Goal: Complete application form: Complete application form

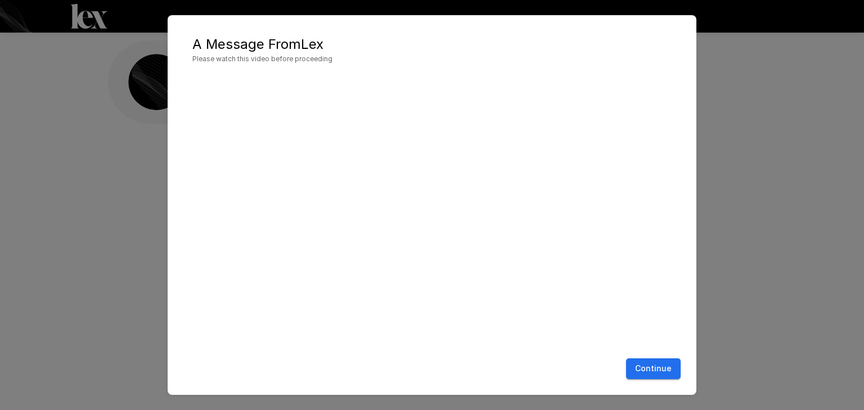
click at [658, 365] on button "Continue" at bounding box center [653, 369] width 55 height 21
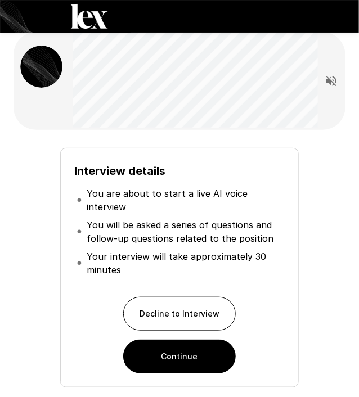
scroll to position [79, 0]
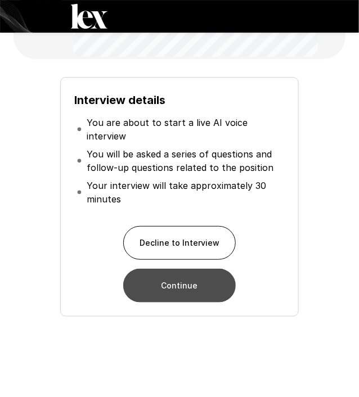
click at [175, 282] on button "Continue" at bounding box center [179, 286] width 112 height 34
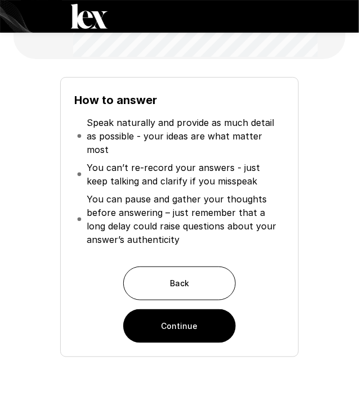
click at [180, 309] on button "Continue" at bounding box center [179, 326] width 112 height 34
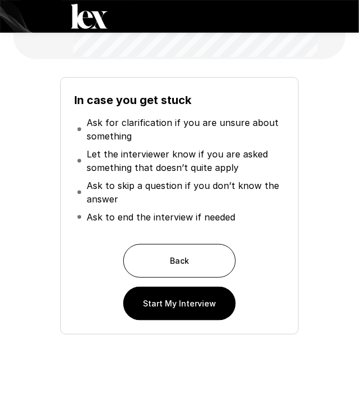
click at [175, 309] on button "Start My Interview" at bounding box center [179, 304] width 112 height 34
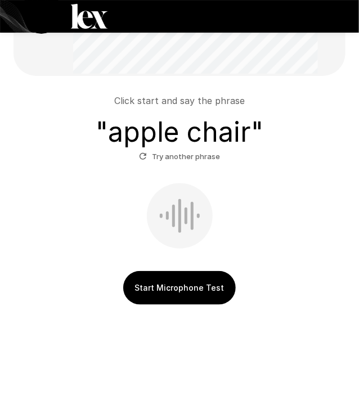
scroll to position [64, 0]
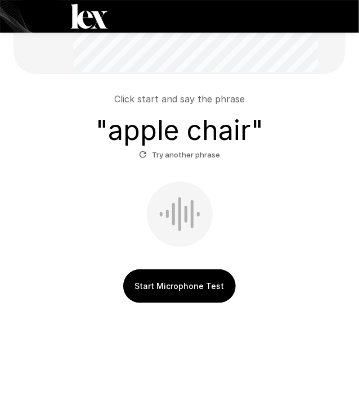
click at [174, 288] on button "Start Microphone Test" at bounding box center [179, 286] width 112 height 34
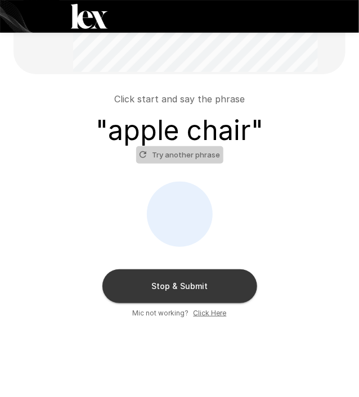
click at [180, 153] on button "Try another phrase" at bounding box center [179, 154] width 87 height 17
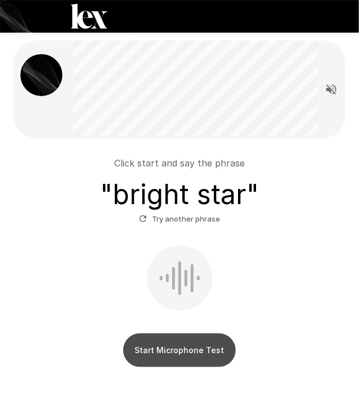
click at [169, 350] on button "Start Microphone Test" at bounding box center [179, 350] width 112 height 34
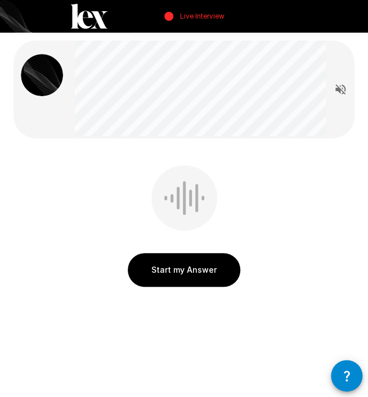
click at [180, 270] on button "Start my Answer" at bounding box center [184, 270] width 112 height 34
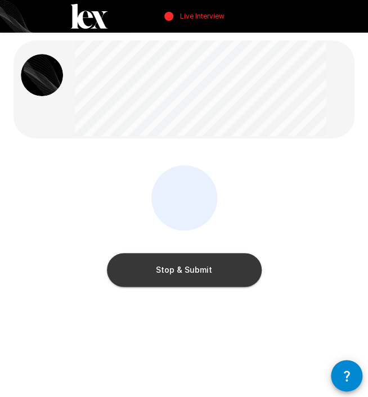
click at [169, 265] on button "Stop & Submit" at bounding box center [184, 270] width 155 height 34
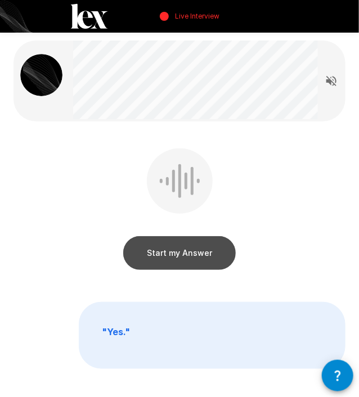
click at [209, 248] on button "Start my Answer" at bounding box center [179, 253] width 112 height 34
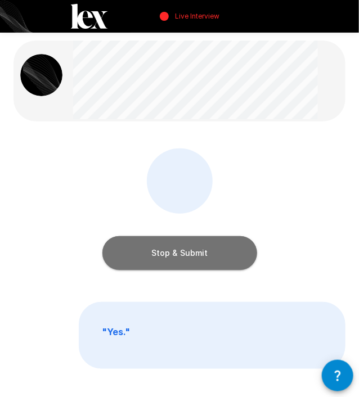
click at [202, 253] on button "Stop & Submit" at bounding box center [179, 253] width 155 height 34
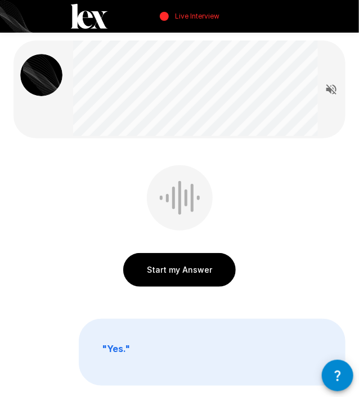
click at [115, 345] on b "" Yes. "" at bounding box center [116, 348] width 28 height 11
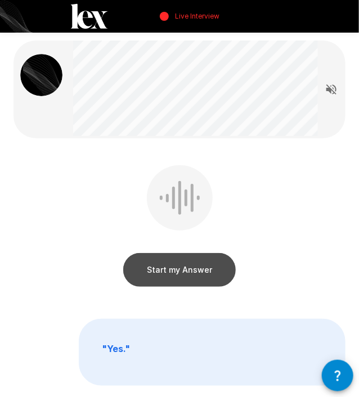
click at [171, 271] on button "Start my Answer" at bounding box center [179, 270] width 112 height 34
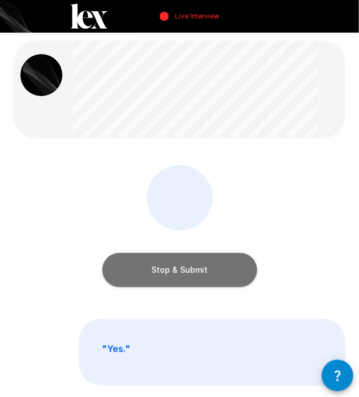
click at [170, 272] on button "Stop & Submit" at bounding box center [179, 270] width 155 height 34
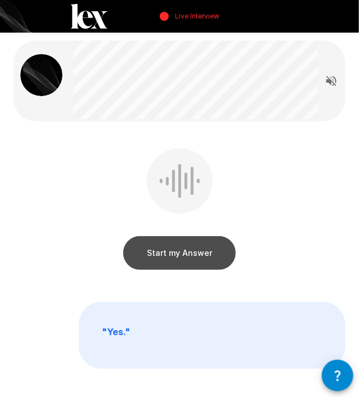
click at [178, 257] on button "Start my Answer" at bounding box center [179, 253] width 112 height 34
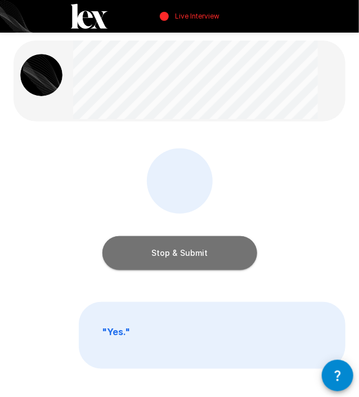
click at [178, 257] on button "Stop & Submit" at bounding box center [179, 253] width 155 height 34
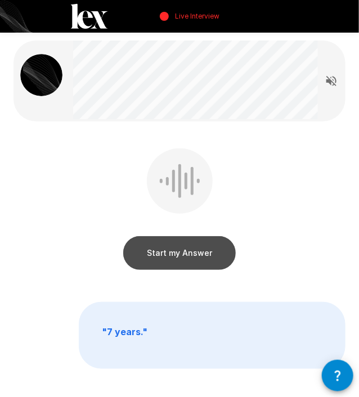
click at [178, 257] on button "Start my Answer" at bounding box center [179, 253] width 112 height 34
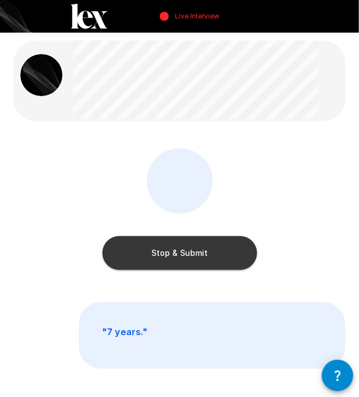
click at [178, 257] on button "Stop & Submit" at bounding box center [179, 253] width 155 height 34
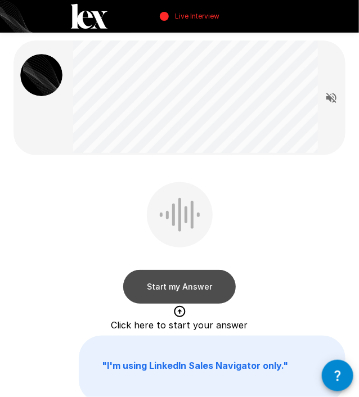
click at [165, 284] on button "Start my Answer" at bounding box center [179, 287] width 112 height 34
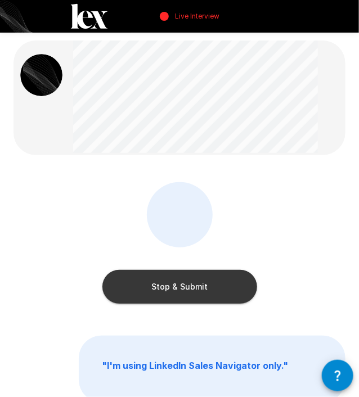
click at [164, 283] on button "Stop & Submit" at bounding box center [179, 287] width 155 height 34
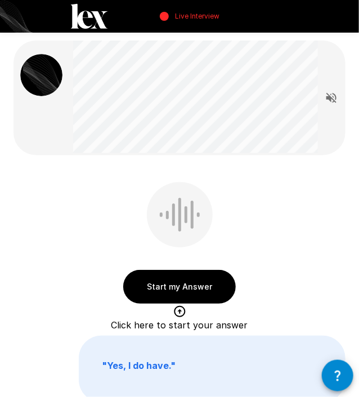
click at [159, 283] on button "Start my Answer" at bounding box center [179, 287] width 112 height 34
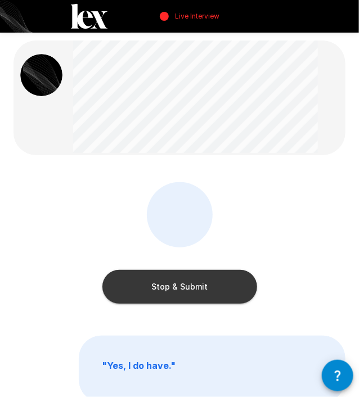
click at [162, 283] on button "Stop & Submit" at bounding box center [179, 287] width 155 height 34
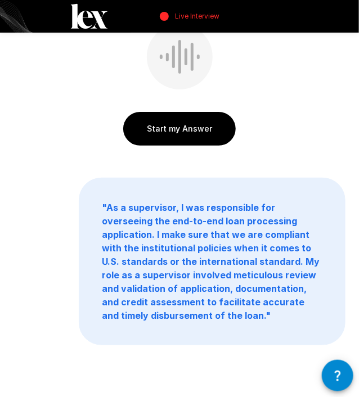
scroll to position [213, 0]
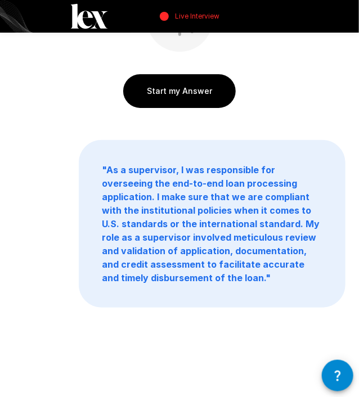
click at [184, 93] on button "Start my Answer" at bounding box center [179, 91] width 112 height 34
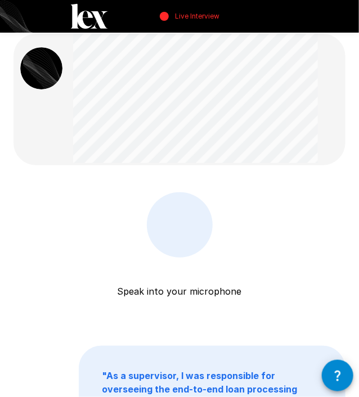
scroll to position [0, 0]
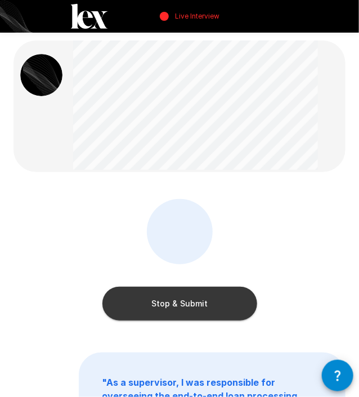
click at [198, 302] on button "Stop & Submit" at bounding box center [179, 304] width 155 height 34
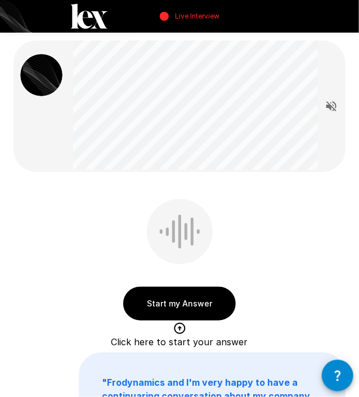
click at [174, 302] on button "Start my Answer" at bounding box center [179, 304] width 112 height 34
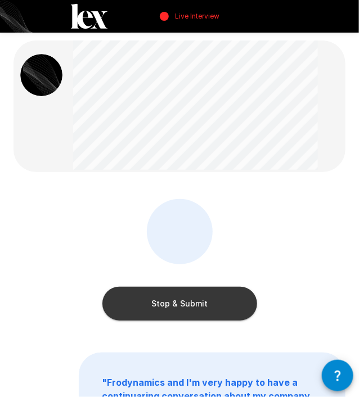
click at [174, 302] on button "Stop & Submit" at bounding box center [179, 304] width 155 height 34
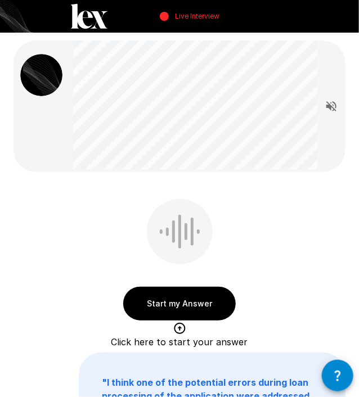
click at [189, 303] on button "Start my Answer" at bounding box center [179, 304] width 112 height 34
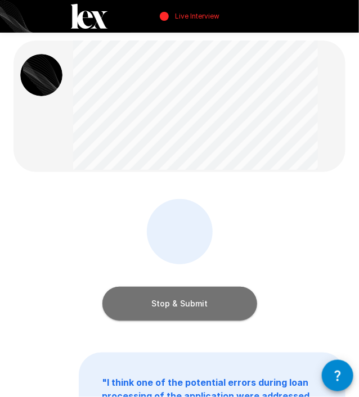
click at [187, 300] on button "Stop & Submit" at bounding box center [179, 304] width 155 height 34
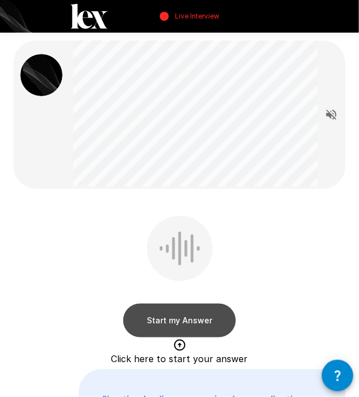
click at [200, 317] on button "Start my Answer" at bounding box center [179, 321] width 112 height 34
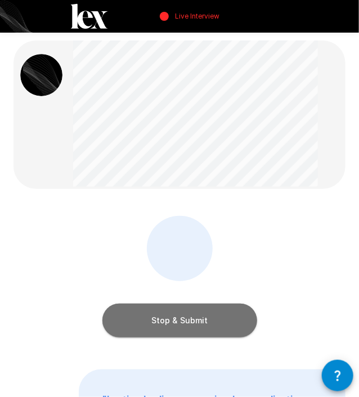
click at [200, 317] on button "Stop & Submit" at bounding box center [179, 321] width 155 height 34
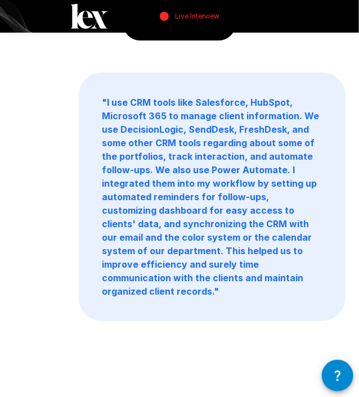
scroll to position [55, 0]
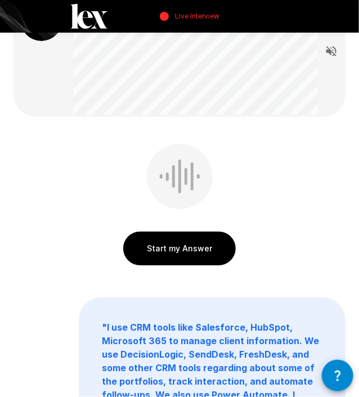
click at [162, 250] on button "Start my Answer" at bounding box center [179, 249] width 112 height 34
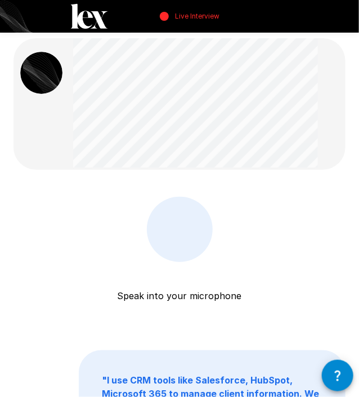
scroll to position [0, 0]
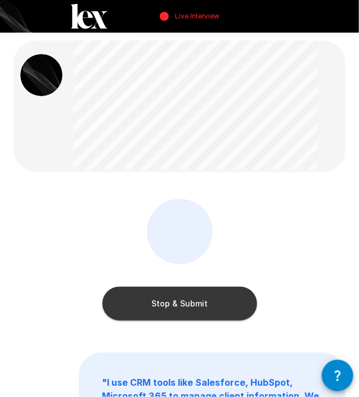
click at [188, 306] on button "Stop & Submit" at bounding box center [179, 304] width 155 height 34
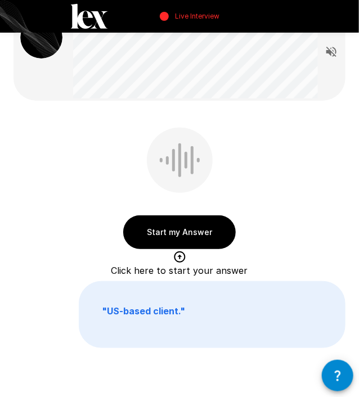
scroll to position [56, 0]
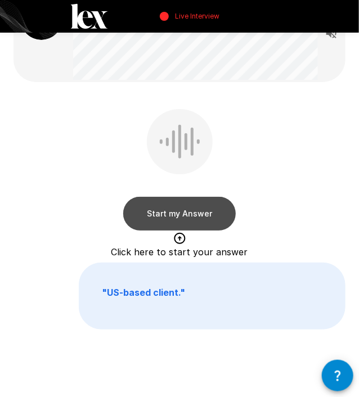
click at [193, 218] on button "Start my Answer" at bounding box center [179, 214] width 112 height 34
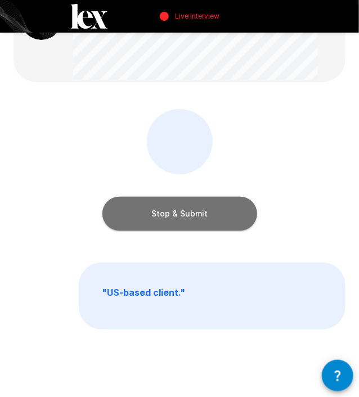
click at [193, 223] on button "Stop & Submit" at bounding box center [179, 214] width 155 height 34
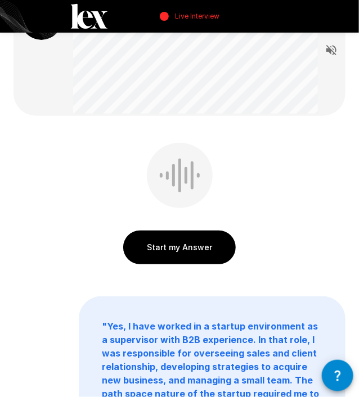
scroll to position [0, 0]
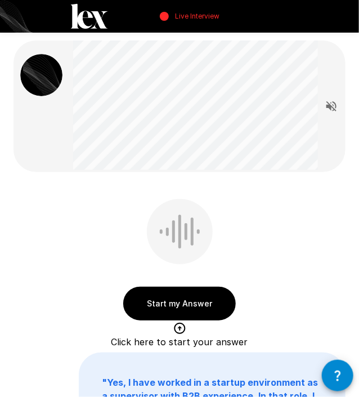
click at [162, 300] on button "Start my Answer" at bounding box center [179, 304] width 112 height 34
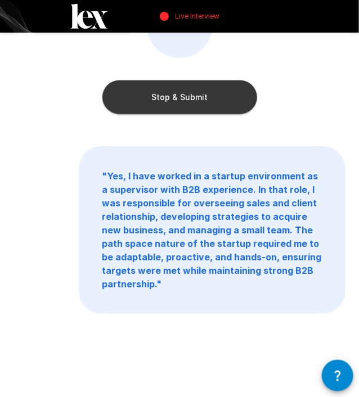
scroll to position [213, 0]
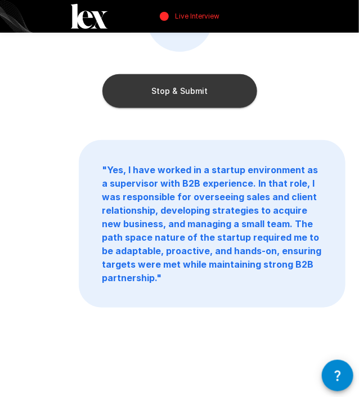
click at [212, 105] on button "Stop & Submit" at bounding box center [179, 91] width 155 height 34
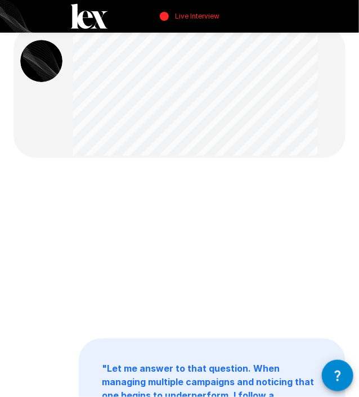
scroll to position [0, 0]
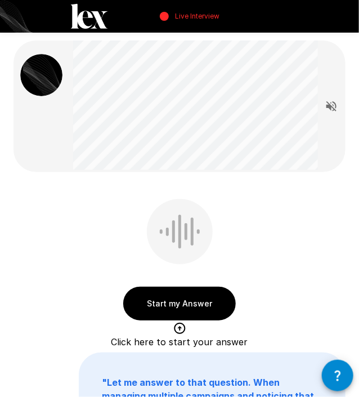
click at [166, 302] on button "Start my Answer" at bounding box center [179, 304] width 112 height 34
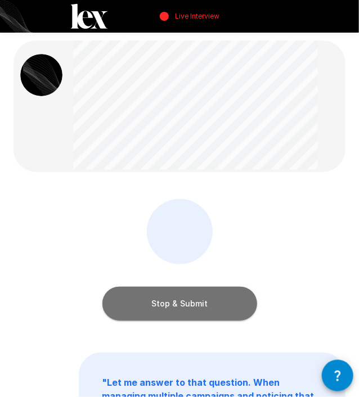
click at [164, 297] on button "Stop & Submit" at bounding box center [179, 304] width 155 height 34
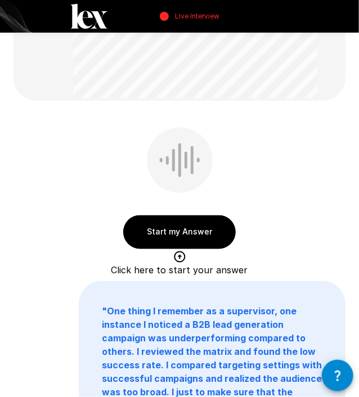
scroll to position [225, 0]
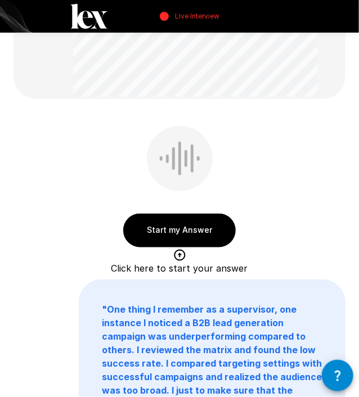
click at [162, 234] on button "Start my Answer" at bounding box center [179, 231] width 112 height 34
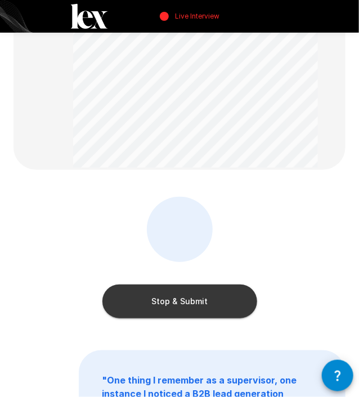
scroll to position [169, 0]
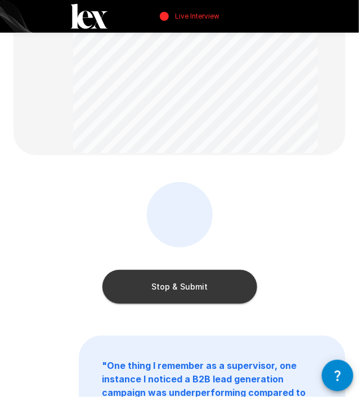
click at [198, 295] on button "Stop & Submit" at bounding box center [179, 287] width 155 height 34
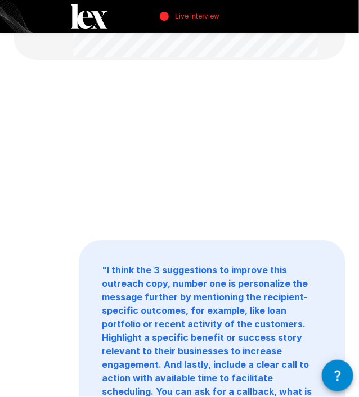
scroll to position [0, 0]
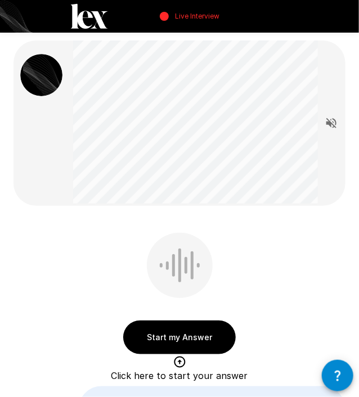
click at [170, 338] on button "Start my Answer" at bounding box center [179, 337] width 112 height 34
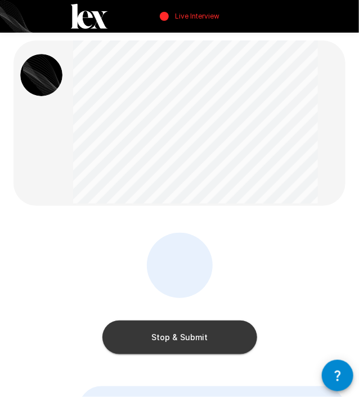
click at [189, 340] on button "Stop & Submit" at bounding box center [179, 337] width 155 height 34
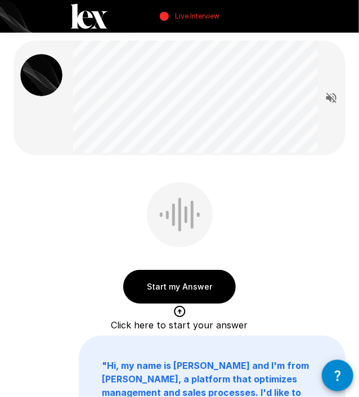
click at [74, 179] on div "Start my Answer Click here to start your answer " Hi, my name is [PERSON_NAME] …" at bounding box center [179, 283] width 359 height 566
click at [170, 279] on button "Start my Answer" at bounding box center [179, 287] width 112 height 34
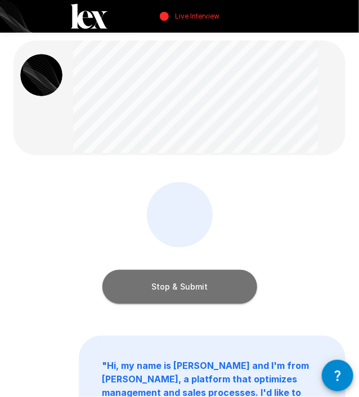
click at [170, 288] on button "Stop & Submit" at bounding box center [179, 287] width 155 height 34
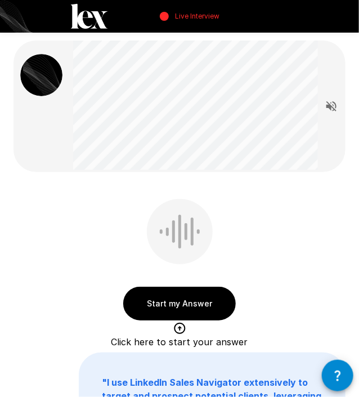
drag, startPoint x: 125, startPoint y: 201, endPoint x: 126, endPoint y: 218, distance: 16.9
click at [125, 201] on div "Start my Answer Click here to start your answer" at bounding box center [179, 262] width 112 height 126
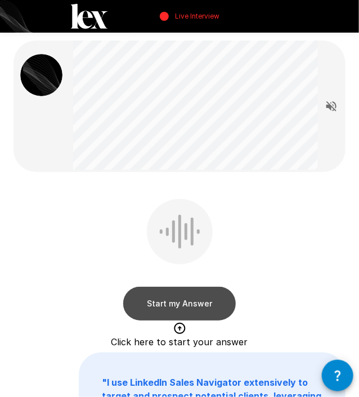
click at [165, 301] on button "Start my Answer" at bounding box center [179, 304] width 112 height 34
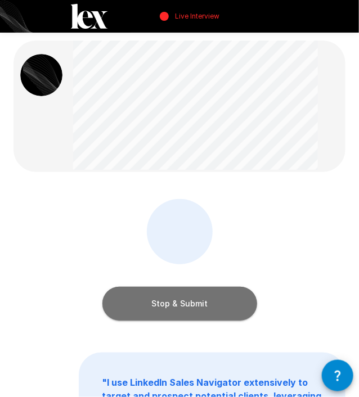
click at [161, 302] on button "Stop & Submit" at bounding box center [179, 304] width 155 height 34
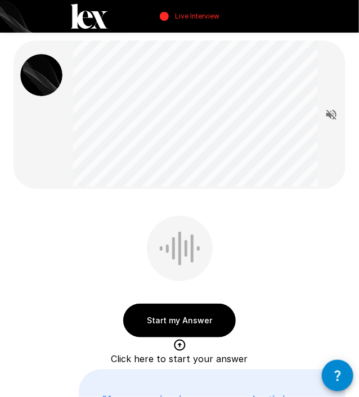
click at [165, 315] on button "Start my Answer" at bounding box center [179, 321] width 112 height 34
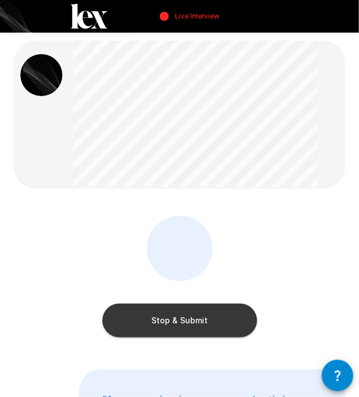
click at [190, 328] on button "Stop & Submit" at bounding box center [179, 321] width 155 height 34
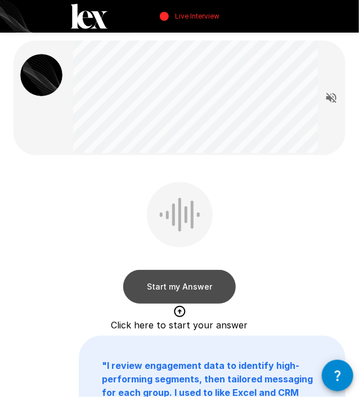
click at [155, 288] on button "Start my Answer" at bounding box center [179, 287] width 112 height 34
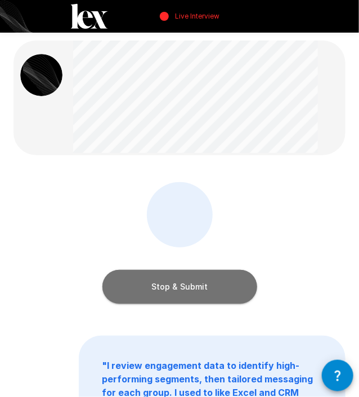
click at [155, 288] on button "Stop & Submit" at bounding box center [179, 287] width 155 height 34
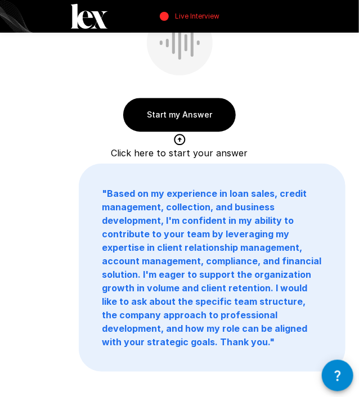
scroll to position [596, 0]
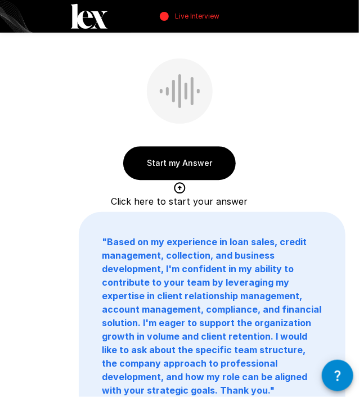
click at [187, 166] on button "Start my Answer" at bounding box center [179, 163] width 112 height 34
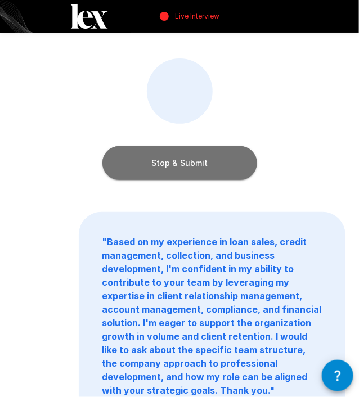
click at [182, 169] on button "Stop & Submit" at bounding box center [179, 163] width 155 height 34
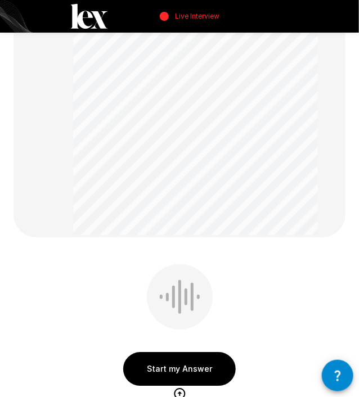
scroll to position [562, 0]
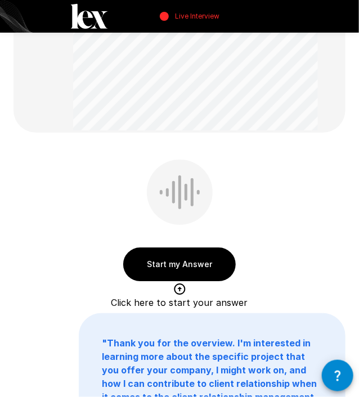
click at [184, 272] on button "Start my Answer" at bounding box center [179, 264] width 112 height 34
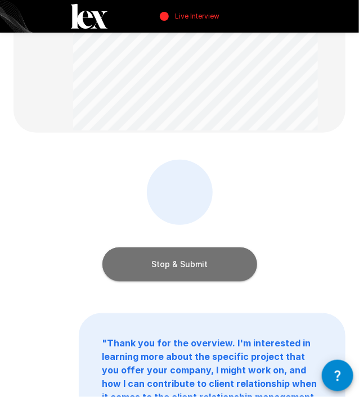
click at [186, 270] on button "Stop & Submit" at bounding box center [179, 264] width 155 height 34
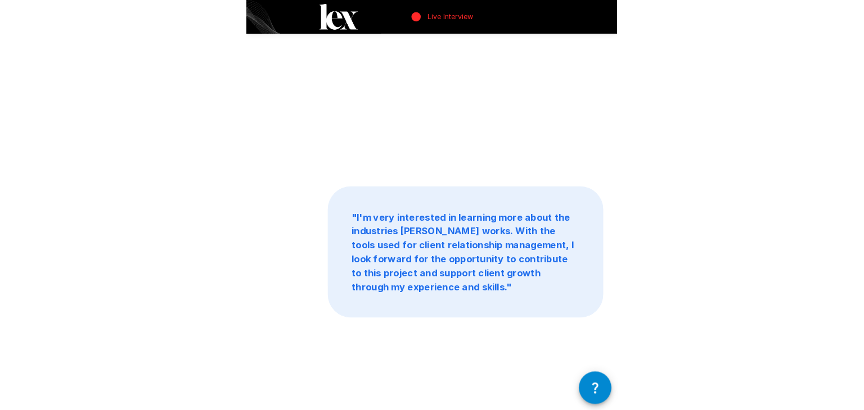
scroll to position [0, 0]
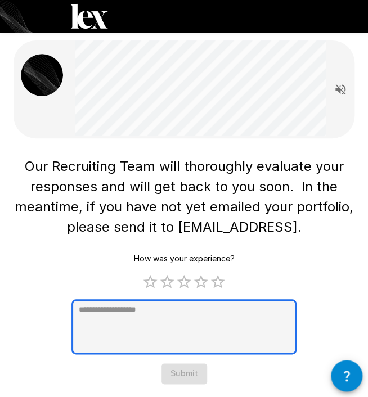
click at [162, 326] on textarea at bounding box center [183, 326] width 225 height 55
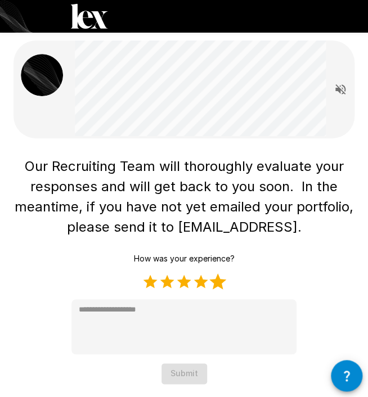
click at [216, 284] on label "5 Stars" at bounding box center [217, 281] width 17 height 17
click at [226, 281] on div "How was your experience? 1 Star 2 Stars 3 Stars 4 Stars 5 Stars Empty * Submit" at bounding box center [183, 315] width 225 height 135
click at [222, 283] on label "5 Stars" at bounding box center [217, 281] width 17 height 17
click at [173, 360] on div "How was your experience? 1 Star 2 Stars 3 Stars 4 Stars 5 Stars Empty * Submit" at bounding box center [183, 315] width 225 height 135
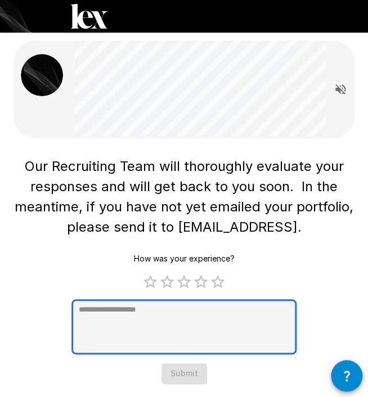
type textarea "*"
click at [218, 302] on textarea at bounding box center [183, 326] width 225 height 55
type textarea "*"
type textarea "**"
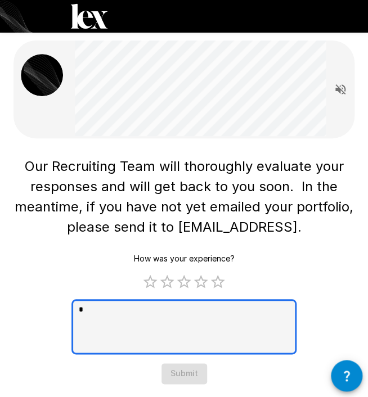
type textarea "*"
type textarea "***"
type textarea "*"
type textarea "****"
type textarea "*"
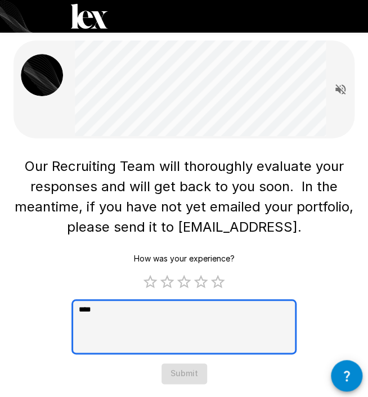
type textarea "*****"
type textarea "*"
type textarea "*****"
type textarea "*"
type textarea "*******"
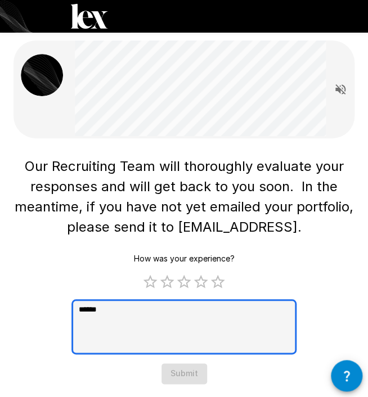
type textarea "*"
type textarea "********"
type textarea "*"
type textarea "*********"
type textarea "*"
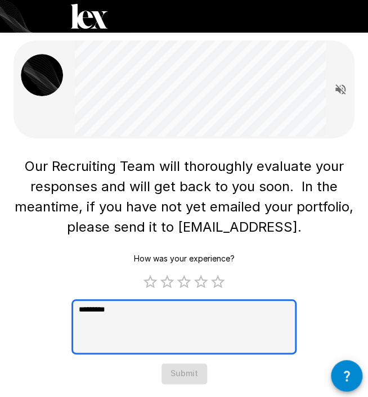
type textarea "********"
type textarea "*"
type textarea "*******"
type textarea "*"
type textarea "********"
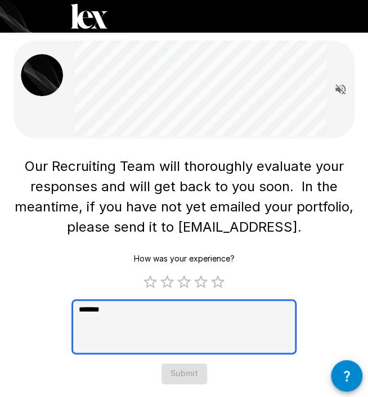
type textarea "*"
type textarea "*********"
type textarea "*"
drag, startPoint x: 211, startPoint y: 317, endPoint x: 202, endPoint y: 346, distance: 30.6
click at [211, 318] on textarea "*********" at bounding box center [183, 326] width 225 height 55
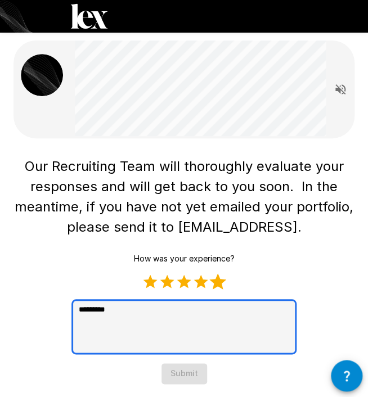
type textarea "*********"
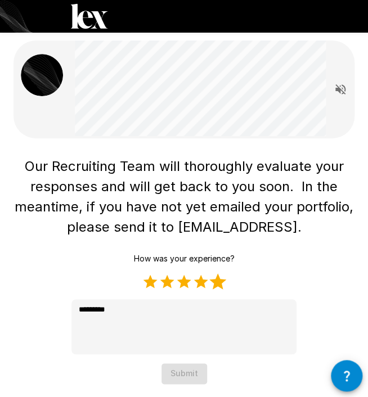
click at [218, 275] on label "5 Stars" at bounding box center [217, 281] width 17 height 17
type textarea "*"
click at [178, 374] on button "Submit" at bounding box center [184, 373] width 46 height 21
